Goal: Check status: Check status

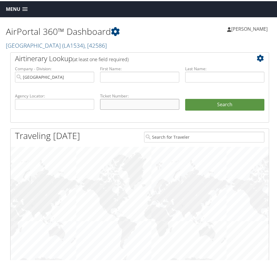
click at [130, 109] on input "text" at bounding box center [139, 103] width 79 height 11
type input "9658721"
click at [185, 98] on button "Search" at bounding box center [224, 104] width 79 height 12
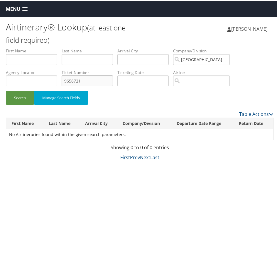
click at [65, 79] on input "9658721" at bounding box center [87, 79] width 51 height 11
click at [6, 90] on button "Search" at bounding box center [20, 97] width 28 height 14
drag, startPoint x: 102, startPoint y: 79, endPoint x: 38, endPoint y: 79, distance: 64.2
click at [38, 47] on ul "First Name Last Name Departure City Arrival City Company/Division NORTHWESTERN …" at bounding box center [139, 47] width 267 height 0
click at [6, 90] on button "Search" at bounding box center [20, 97] width 28 height 14
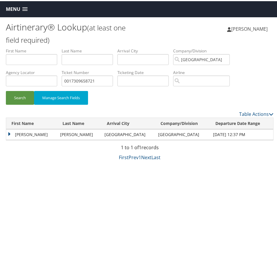
click at [9, 134] on td "JAMES J III" at bounding box center [31, 133] width 51 height 11
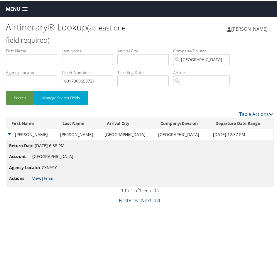
click at [39, 175] on link "View" at bounding box center [36, 178] width 9 height 6
click at [105, 79] on input "0017309658721" at bounding box center [87, 79] width 51 height 11
drag, startPoint x: 105, startPoint y: 79, endPoint x: 69, endPoint y: 74, distance: 36.6
click at [69, 74] on input "0017309658721" at bounding box center [87, 79] width 51 height 11
click at [6, 90] on button "Search" at bounding box center [20, 97] width 28 height 14
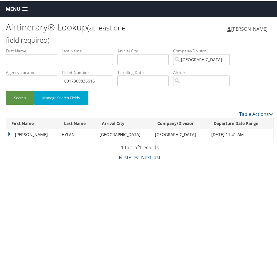
click at [9, 134] on td "KRISTI" at bounding box center [32, 133] width 52 height 11
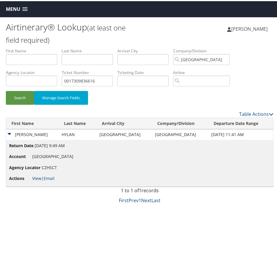
click at [36, 179] on link "View" at bounding box center [36, 178] width 9 height 6
drag, startPoint x: 99, startPoint y: 83, endPoint x: 60, endPoint y: 81, distance: 38.7
click at [60, 47] on ul "First Name Last Name Departure City Arrival City Company/Division NORTHWESTERN …" at bounding box center [139, 47] width 267 height 0
click at [6, 90] on button "Search" at bounding box center [20, 97] width 28 height 14
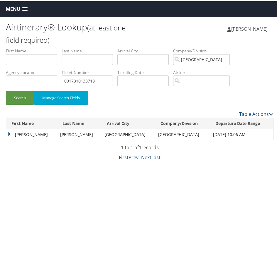
click at [47, 135] on td "ANTONIA RANDOLPH" at bounding box center [31, 133] width 51 height 11
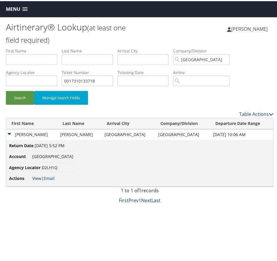
click at [37, 177] on link "View" at bounding box center [36, 178] width 9 height 6
drag, startPoint x: 103, startPoint y: 78, endPoint x: 63, endPoint y: 82, distance: 40.3
click at [61, 47] on ul "First Name Last Name Departure City Arrival City Company/Division NORTHWESTERN …" at bounding box center [139, 47] width 267 height 0
type input "5267310451571"
click at [6, 90] on button "Search" at bounding box center [20, 97] width 28 height 14
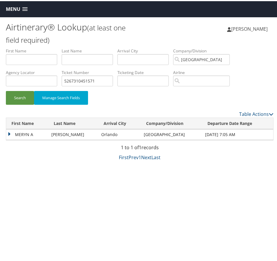
click at [9, 133] on td "MERYN A" at bounding box center [27, 133] width 42 height 11
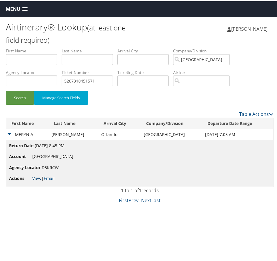
click at [35, 179] on link "View" at bounding box center [36, 178] width 9 height 6
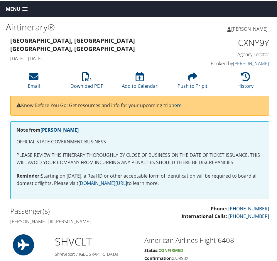
drag, startPoint x: 91, startPoint y: 83, endPoint x: 110, endPoint y: 104, distance: 28.0
click at [91, 83] on link "Download PDF" at bounding box center [86, 81] width 33 height 14
click at [89, 81] on li "Download PDF" at bounding box center [86, 80] width 53 height 24
click at [138, 224] on div "Passenger(s) Kristi Hylan" at bounding box center [73, 215] width 134 height 22
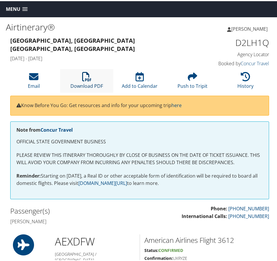
drag, startPoint x: 83, startPoint y: 78, endPoint x: 91, endPoint y: 90, distance: 14.3
click at [83, 78] on icon at bounding box center [86, 75] width 9 height 9
click at [88, 83] on link "Download PDF" at bounding box center [86, 81] width 33 height 14
